Goal: Task Accomplishment & Management: Use online tool/utility

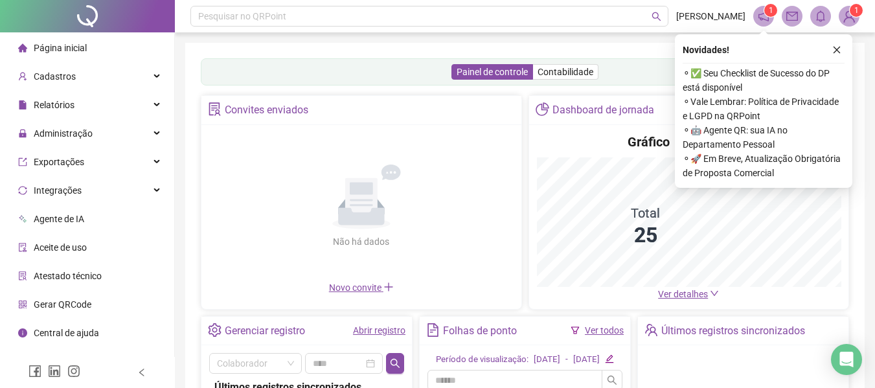
click at [598, 335] on link "Ver todos" at bounding box center [604, 330] width 39 height 10
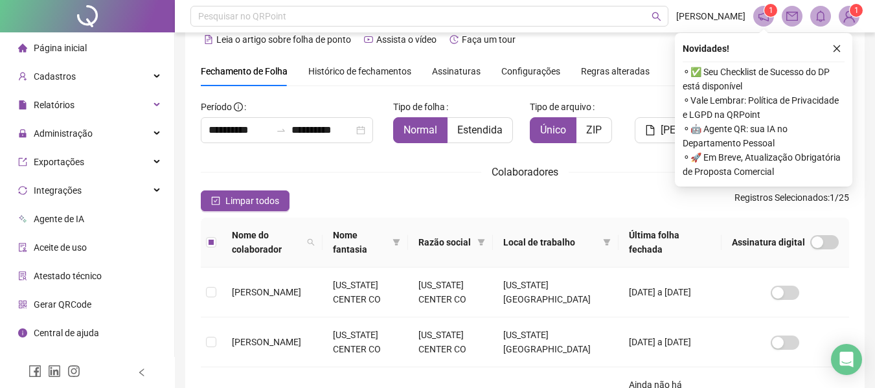
scroll to position [21, 0]
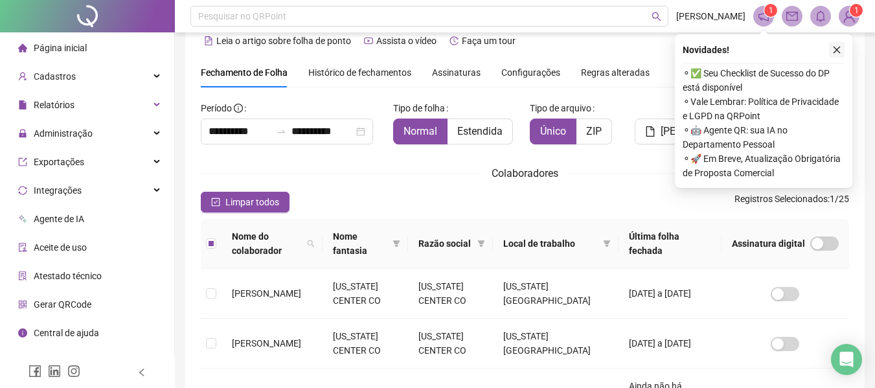
click at [837, 46] on icon "close" at bounding box center [836, 49] width 9 height 9
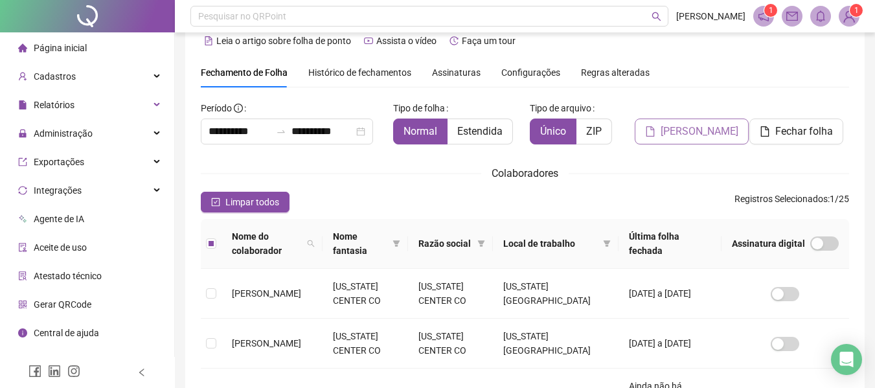
click at [679, 132] on span "[PERSON_NAME]" at bounding box center [699, 132] width 78 height 16
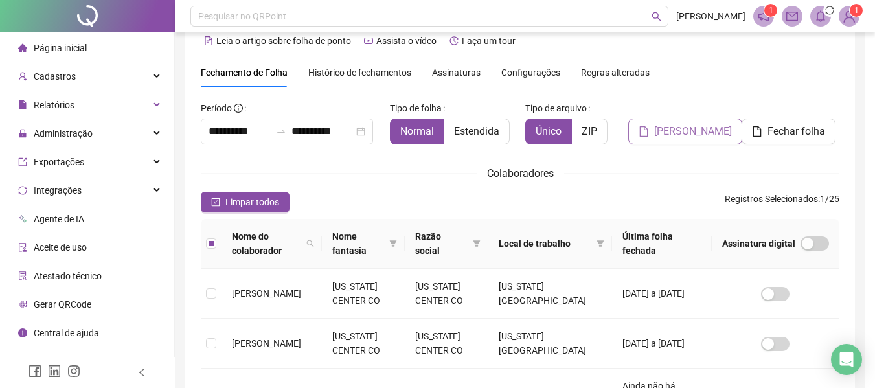
scroll to position [71, 0]
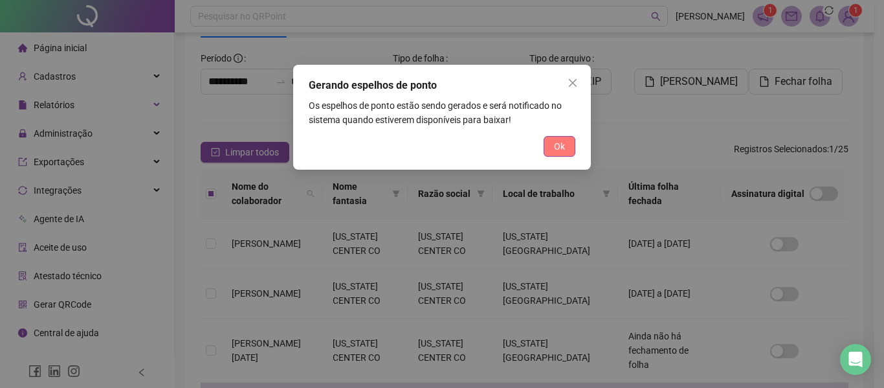
click at [554, 150] on span "Ok" at bounding box center [559, 146] width 11 height 14
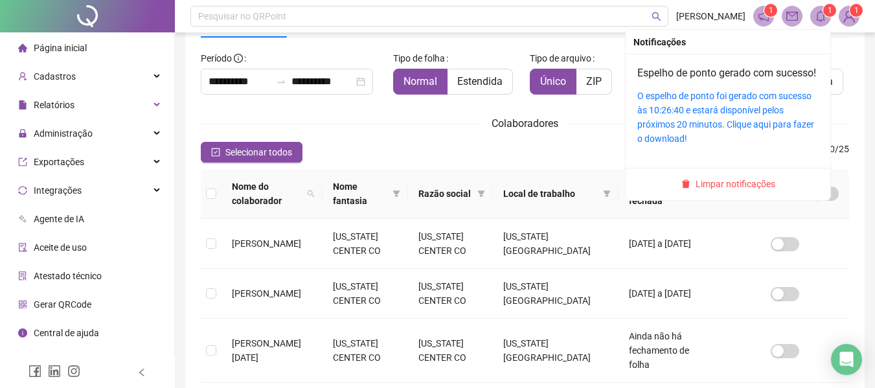
click at [828, 9] on span "1" at bounding box center [830, 10] width 5 height 9
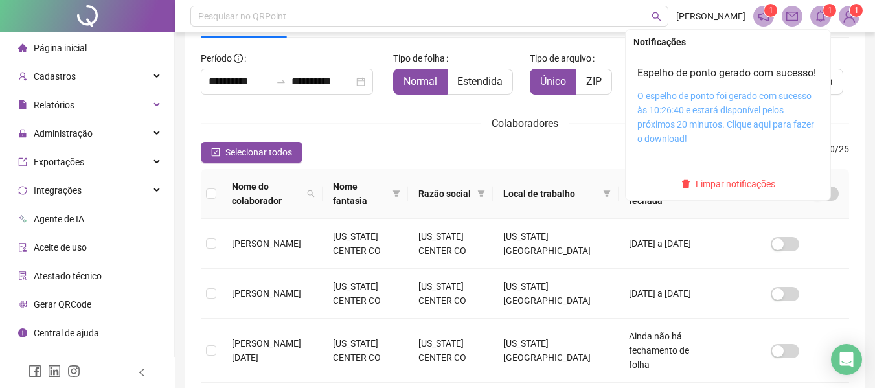
click at [696, 127] on link "O espelho de ponto foi gerado com sucesso às 10:26:40 e estará disponível pelos…" at bounding box center [725, 117] width 177 height 53
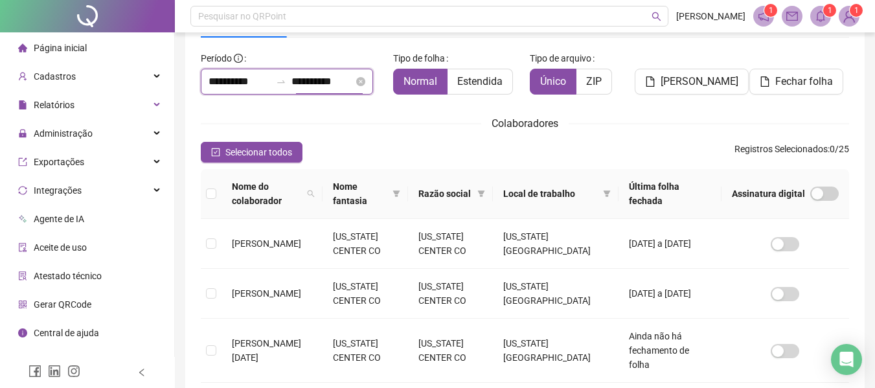
click at [305, 83] on input "**********" at bounding box center [322, 82] width 62 height 16
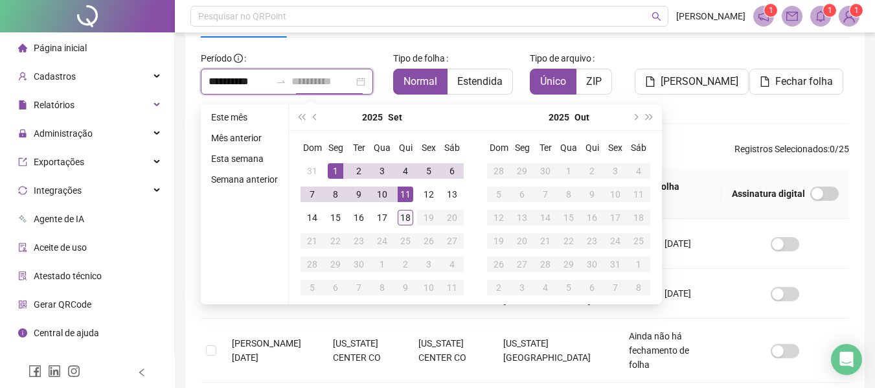
type input "**********"
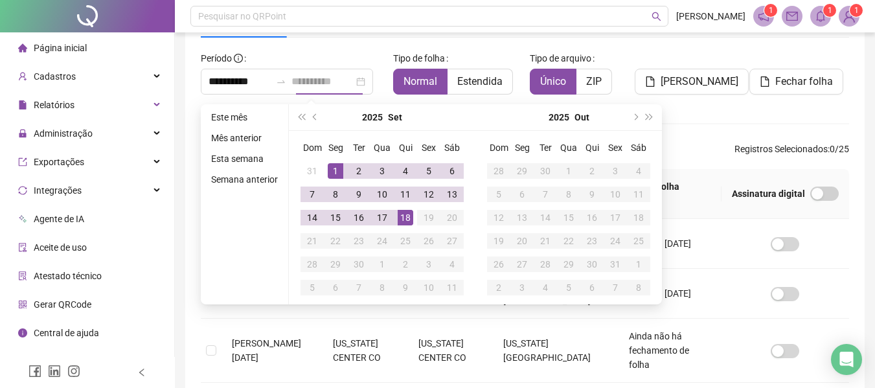
click at [403, 215] on div "18" at bounding box center [406, 218] width 16 height 16
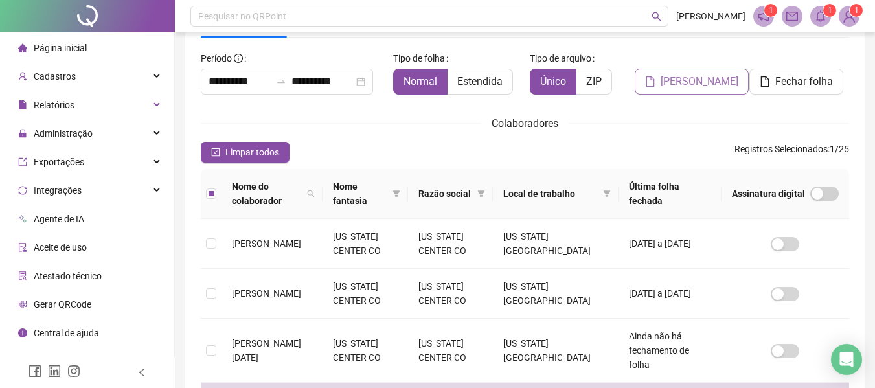
click at [682, 85] on span "[PERSON_NAME]" at bounding box center [699, 82] width 78 height 16
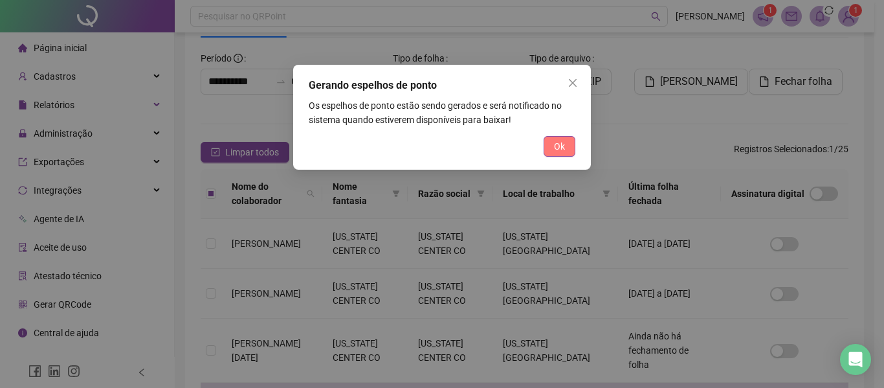
click at [569, 144] on button "Ok" at bounding box center [560, 146] width 32 height 21
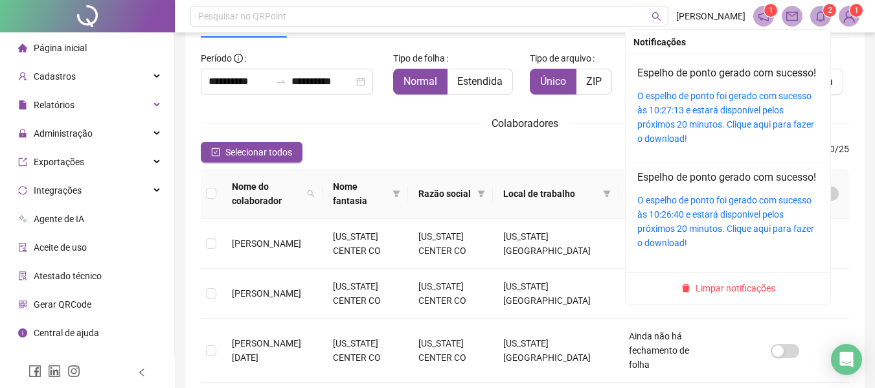
click at [817, 19] on icon "bell" at bounding box center [820, 16] width 9 height 12
click at [728, 117] on div "O espelho de ponto foi gerado com sucesso às 10:27:13 e estará disponível pelos…" at bounding box center [727, 117] width 181 height 57
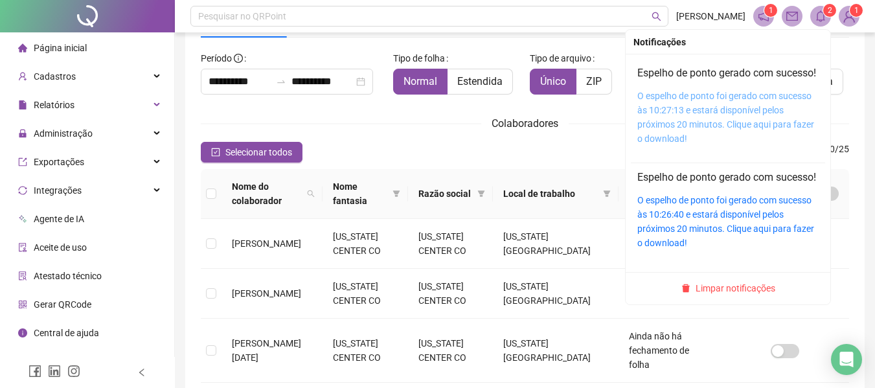
click at [688, 122] on link "O espelho de ponto foi gerado com sucesso às 10:27:13 e estará disponível pelos…" at bounding box center [725, 117] width 177 height 53
